Goal: Task Accomplishment & Management: Use online tool/utility

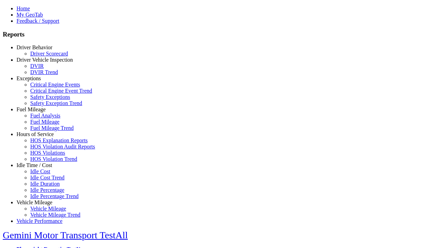
click at [40, 112] on link "Fuel Mileage" at bounding box center [31, 109] width 29 height 6
click at [45, 125] on link "Fuel Mileage" at bounding box center [44, 122] width 29 height 6
select select "**********"
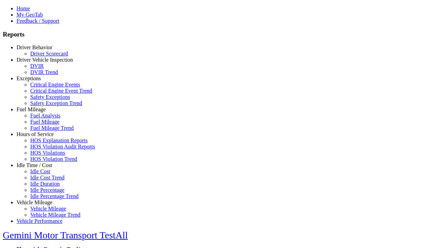
type input "**********"
